Goal: Find specific page/section: Find specific page/section

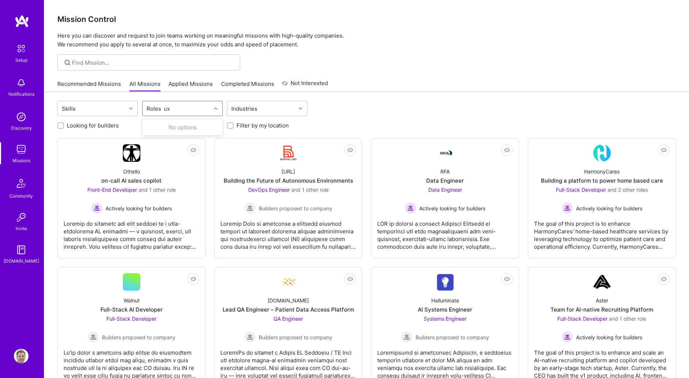
type input "u"
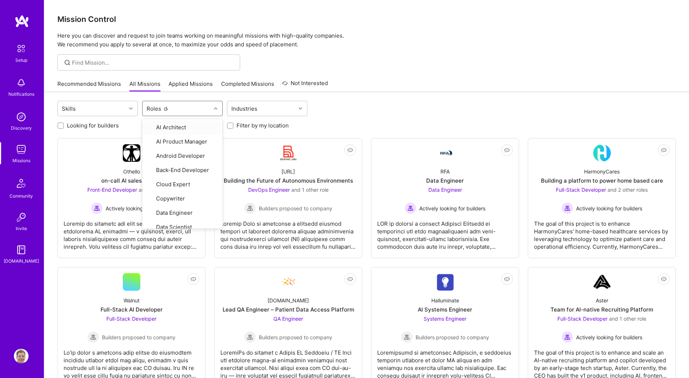
type input "des"
click at [166, 144] on div "Product Designer" at bounding box center [183, 141] width 72 height 8
checkbox input "true"
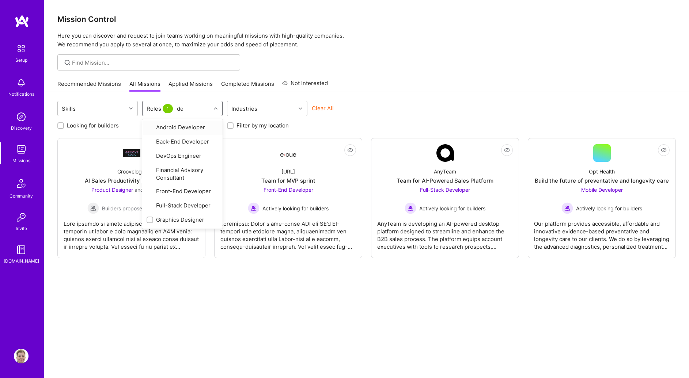
type input "des"
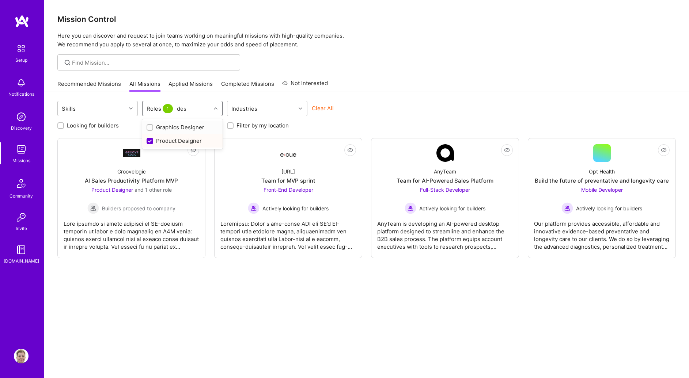
click at [169, 126] on div "Graphics Designer" at bounding box center [183, 128] width 72 height 8
checkbox input "true"
